Goal: Transaction & Acquisition: Purchase product/service

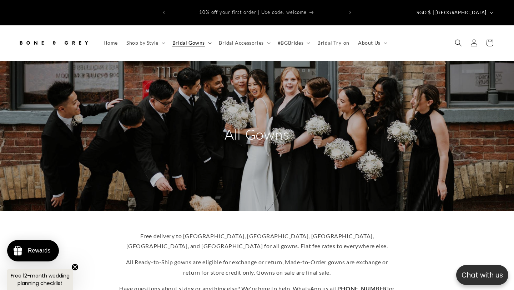
click at [208, 42] on icon at bounding box center [210, 43] width 4 height 2
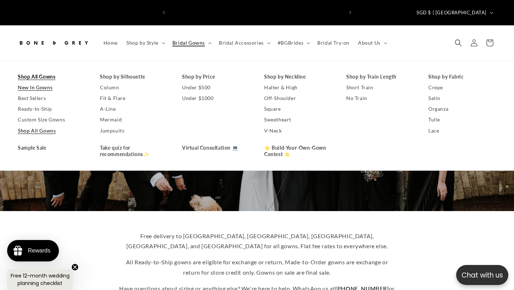
scroll to position [0, 173]
click at [47, 71] on link "Shop All Gowns" at bounding box center [52, 76] width 68 height 11
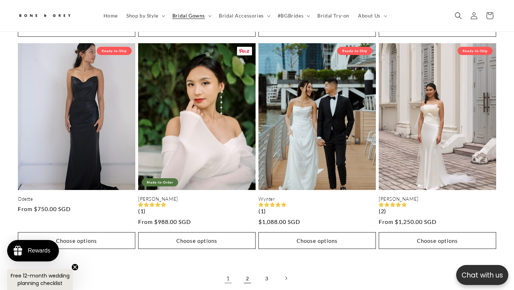
scroll to position [1694, 0]
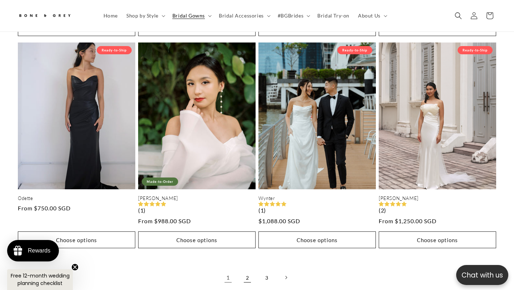
click at [246, 270] on link "2" at bounding box center [248, 278] width 16 height 16
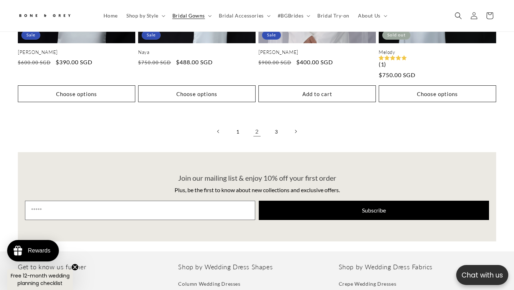
scroll to position [0, 173]
click at [278, 124] on link "3" at bounding box center [276, 132] width 16 height 16
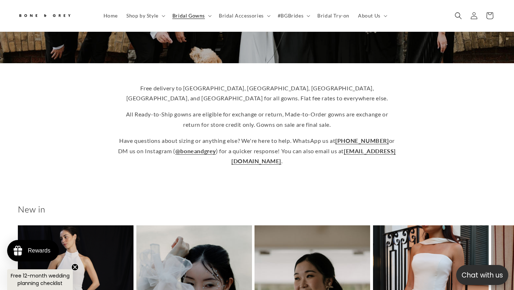
scroll to position [0, 347]
